Goal: Task Accomplishment & Management: Use online tool/utility

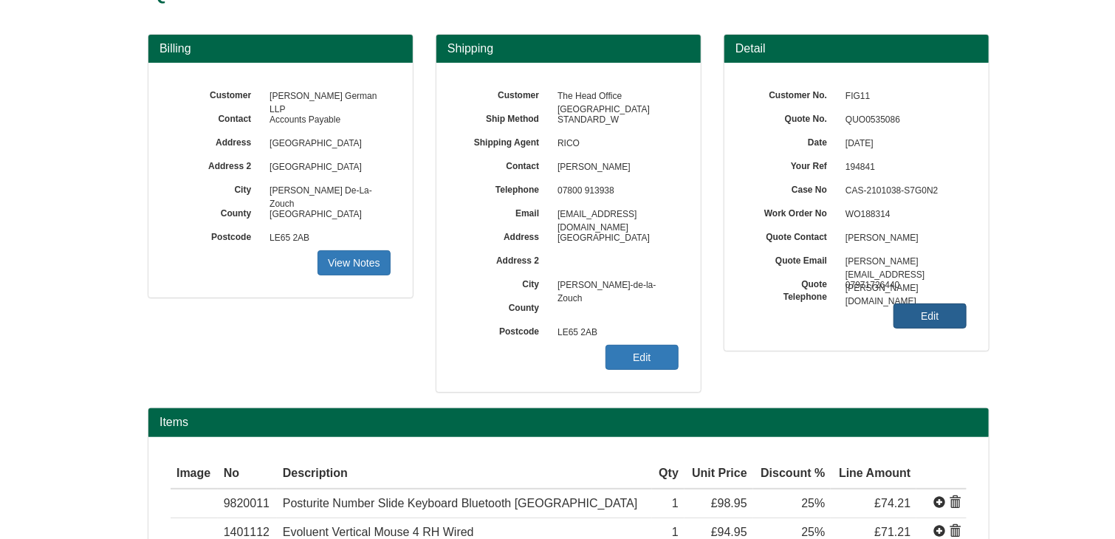
scroll to position [211, 0]
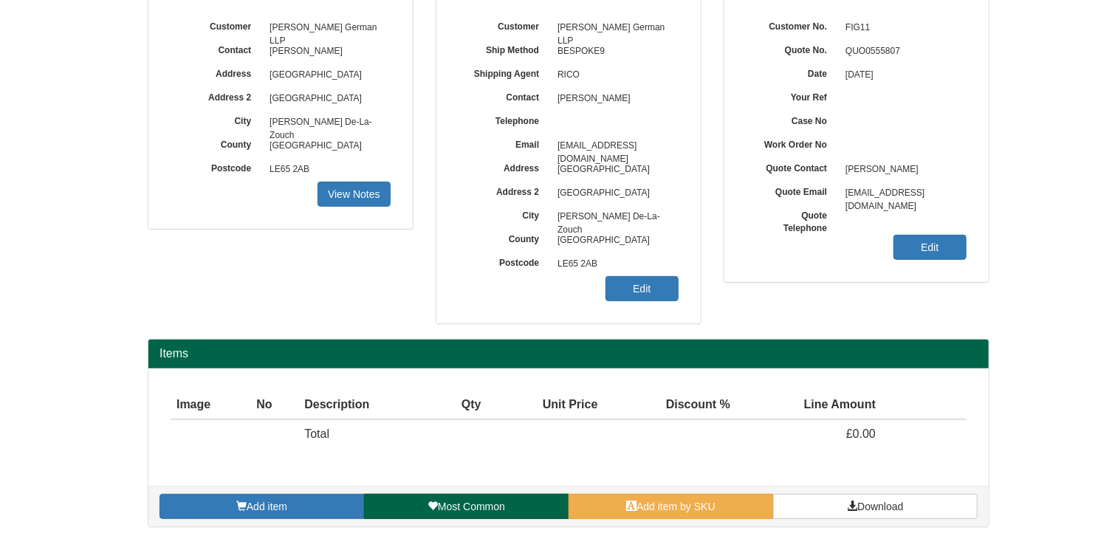
scroll to position [178, 0]
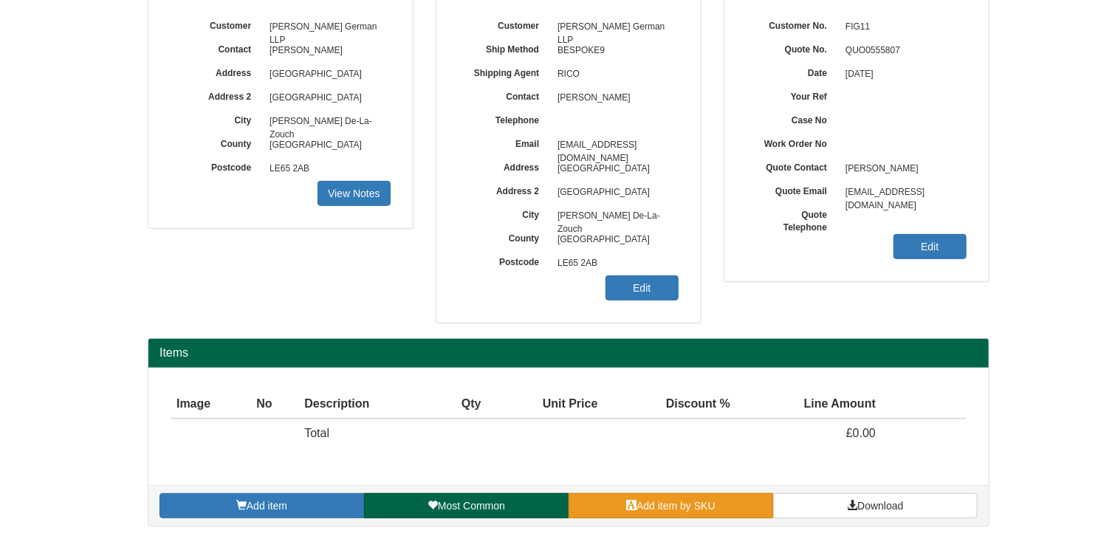
click at [710, 508] on span "Add item by SKU" at bounding box center [675, 506] width 79 height 12
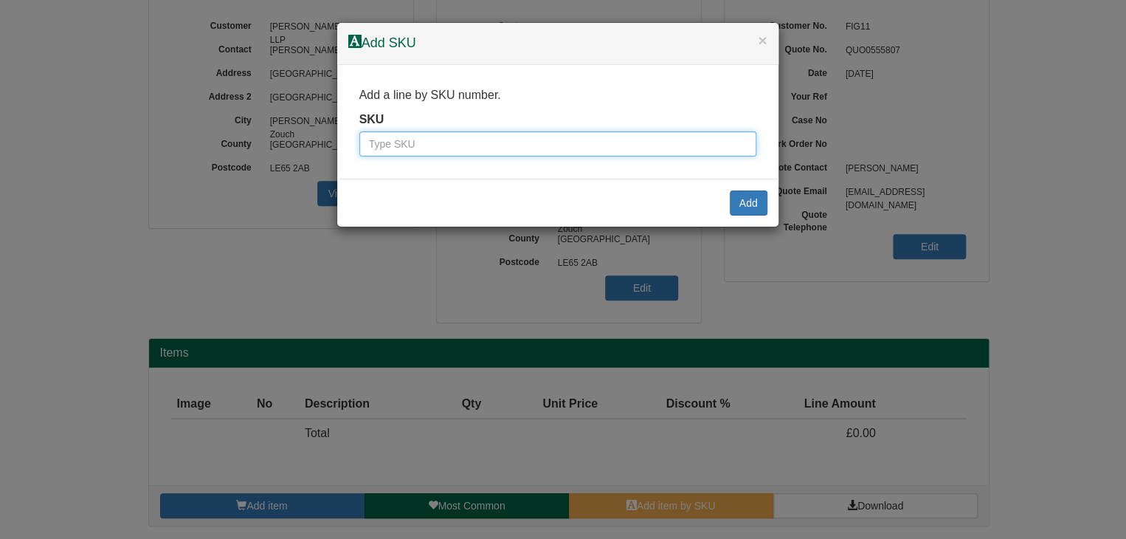
paste input "2333829"
type input "2333829"
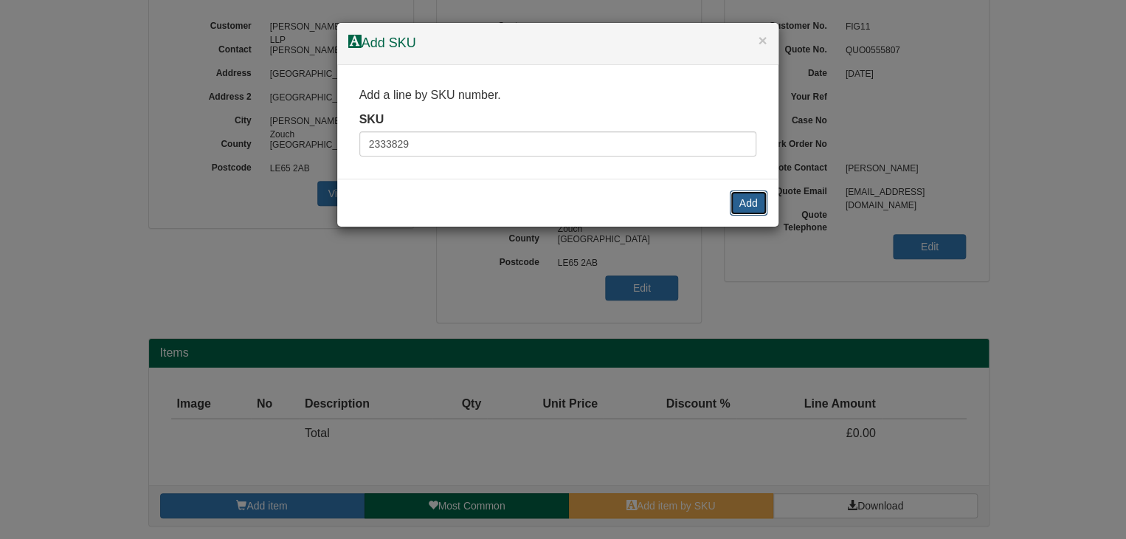
click at [747, 204] on button "Add" at bounding box center [749, 202] width 38 height 25
